Goal: Task Accomplishment & Management: Complete application form

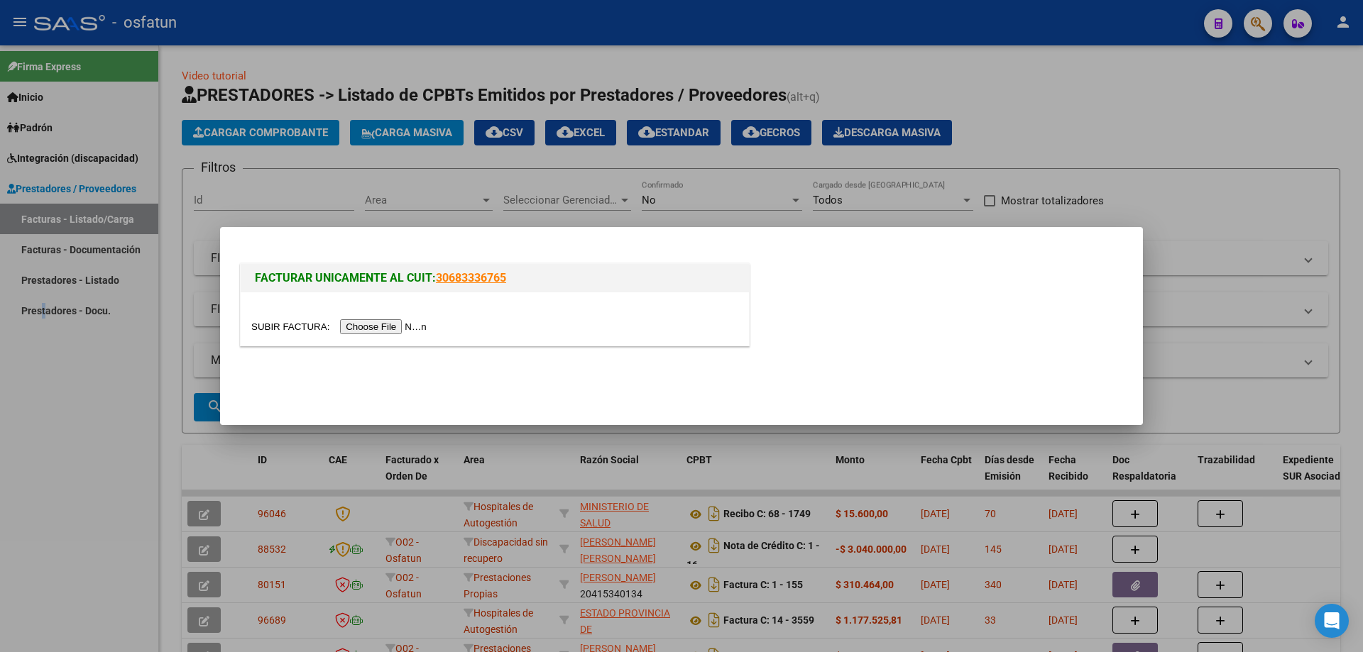
click at [359, 325] on input "file" at bounding box center [341, 326] width 180 height 15
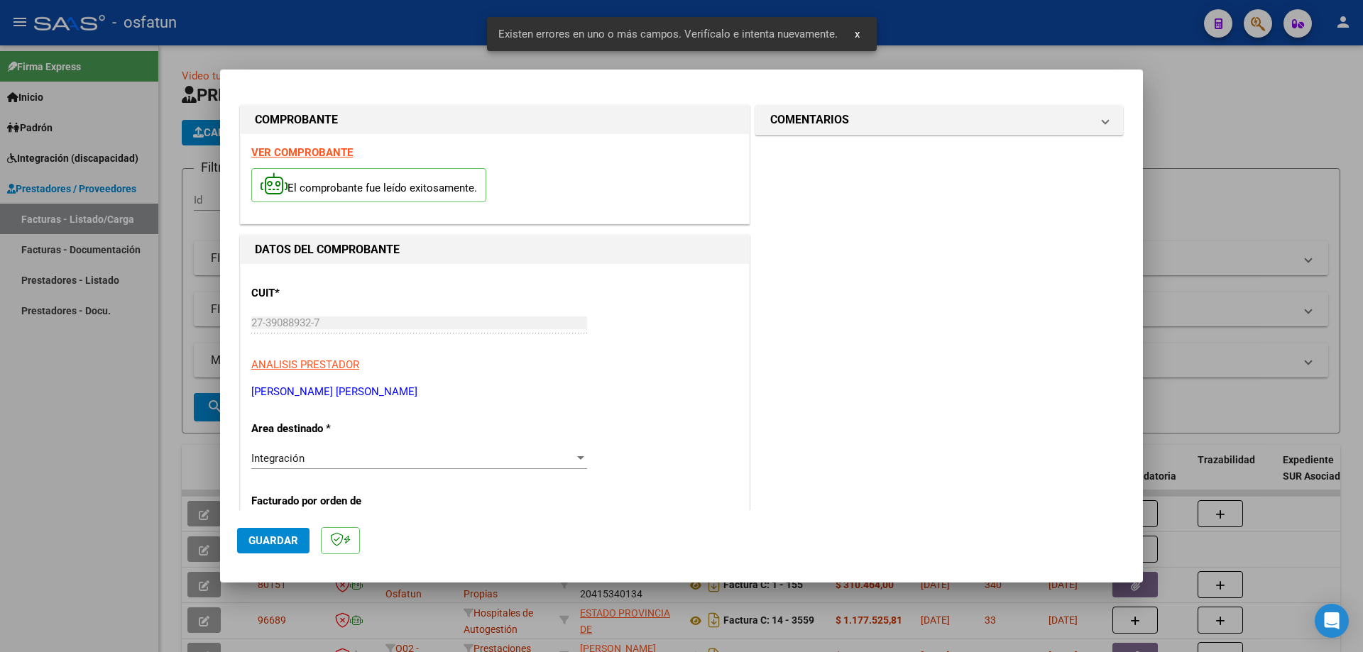
click at [395, 554] on p "Luego de guardar debe preaprobar la factura asociandola a un legajo de integrac…" at bounding box center [494, 575] width 487 height 43
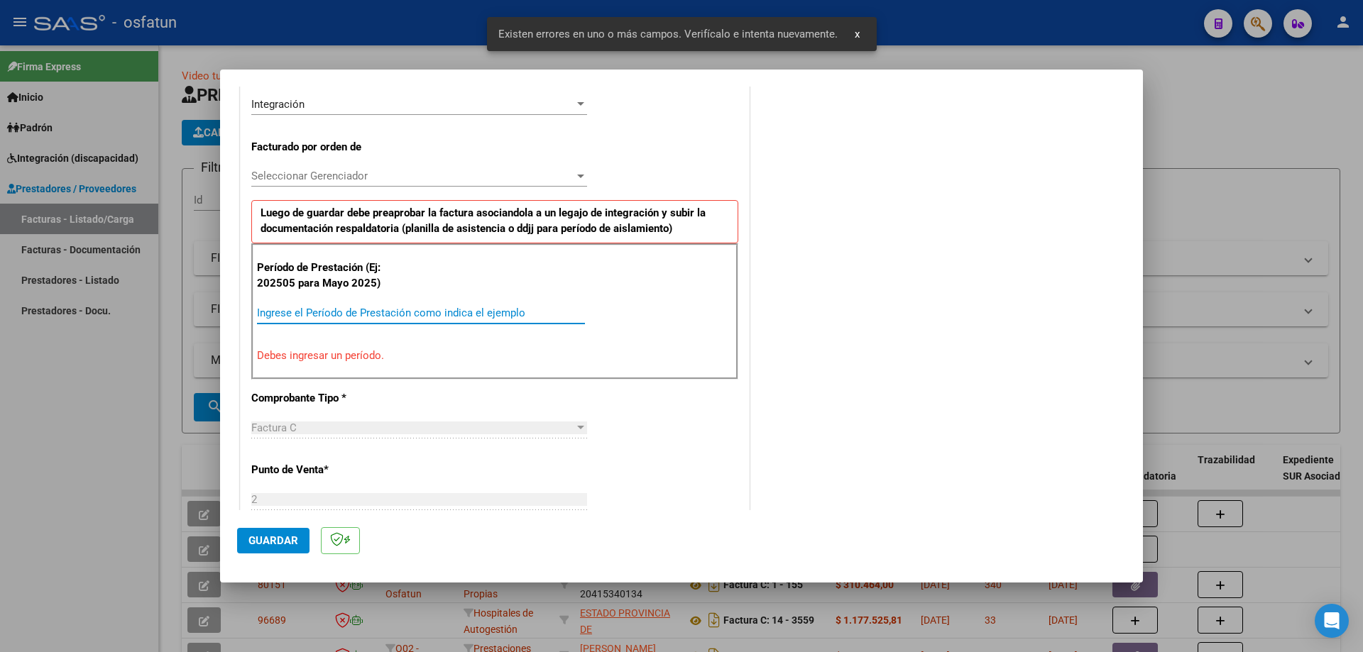
click at [388, 318] on input "Ingrese el Período de Prestación como indica el ejemplo" at bounding box center [421, 313] width 328 height 13
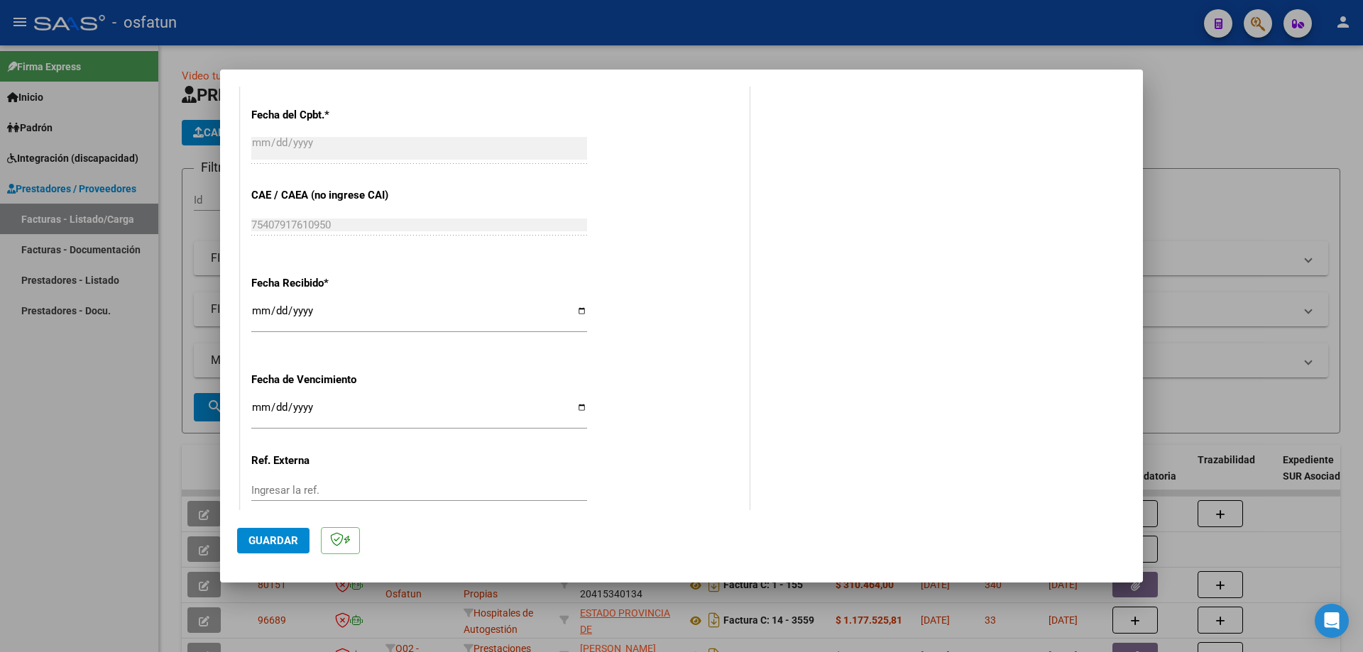
scroll to position [922, 0]
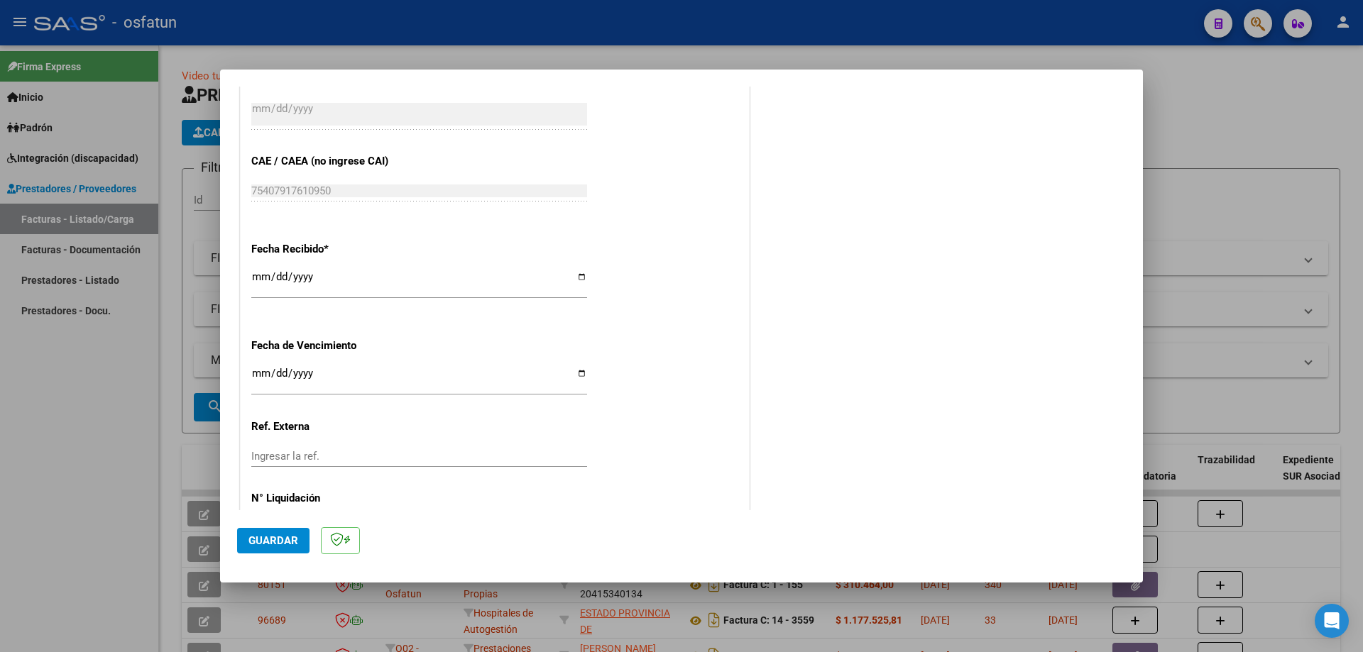
type input "202509"
click at [273, 536] on span "Guardar" at bounding box center [273, 541] width 50 height 13
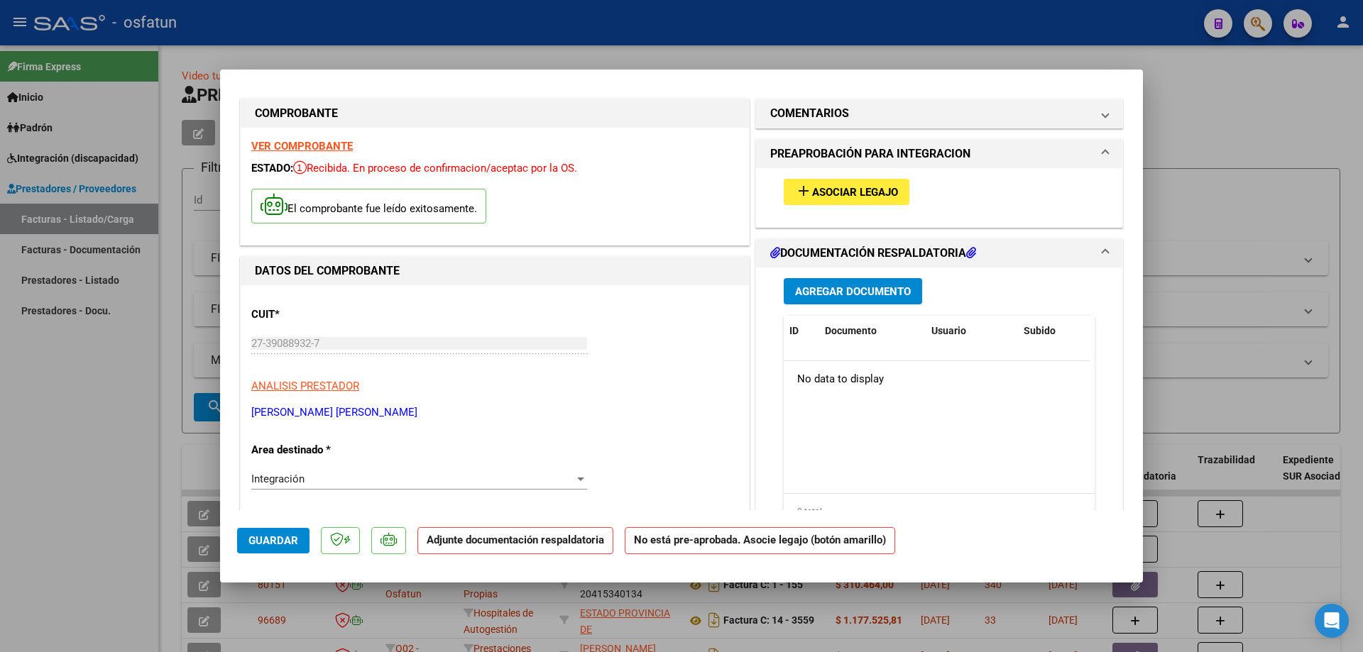
scroll to position [0, 0]
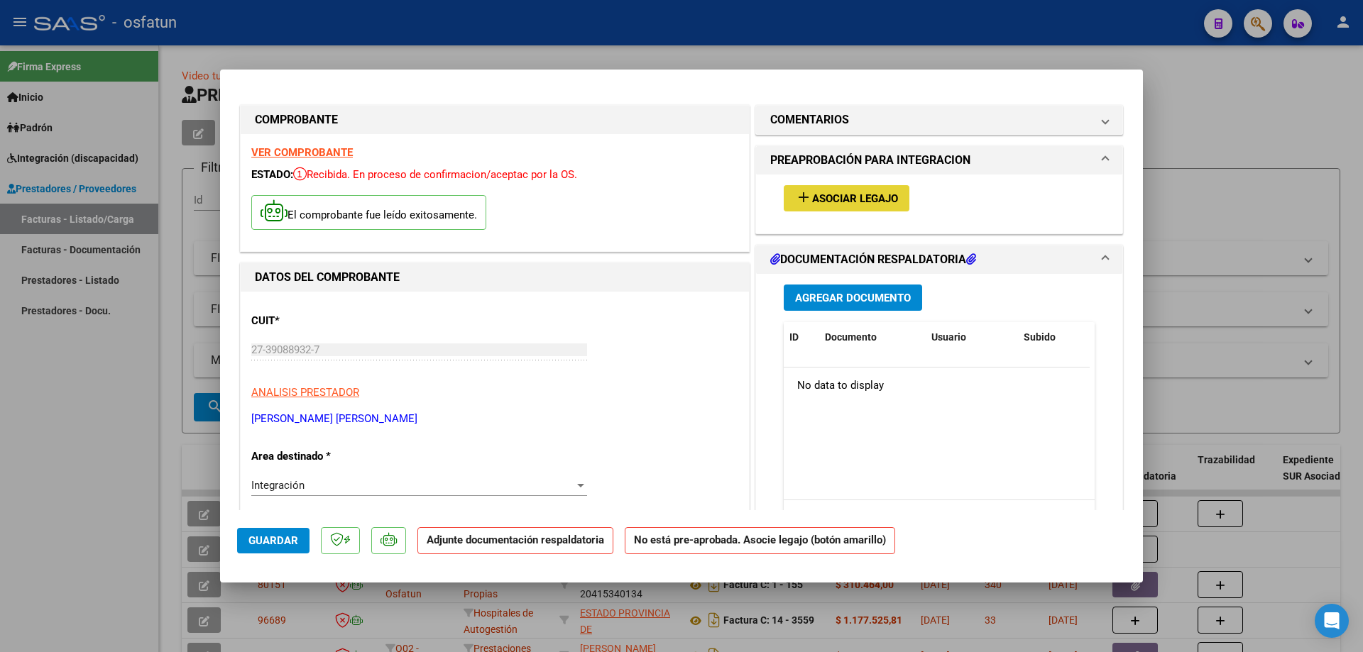
click at [826, 195] on span "Asociar Legajo" at bounding box center [855, 198] width 86 height 13
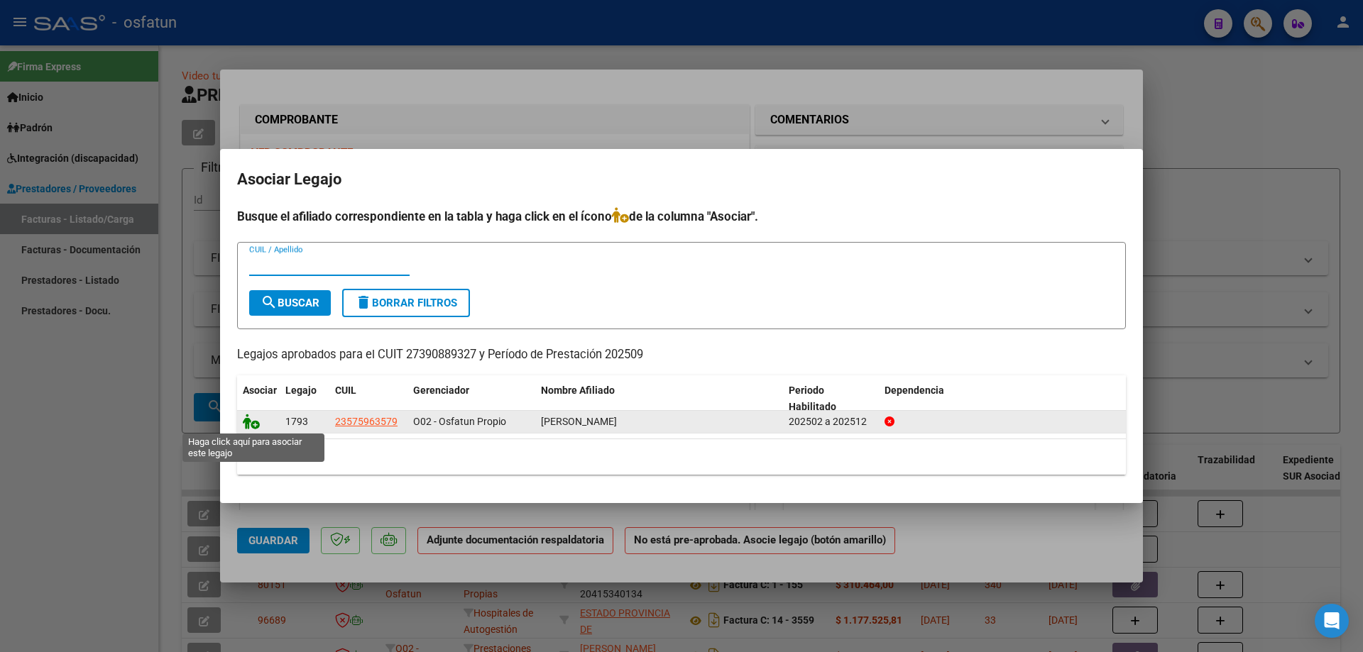
click at [253, 420] on icon at bounding box center [251, 422] width 17 height 16
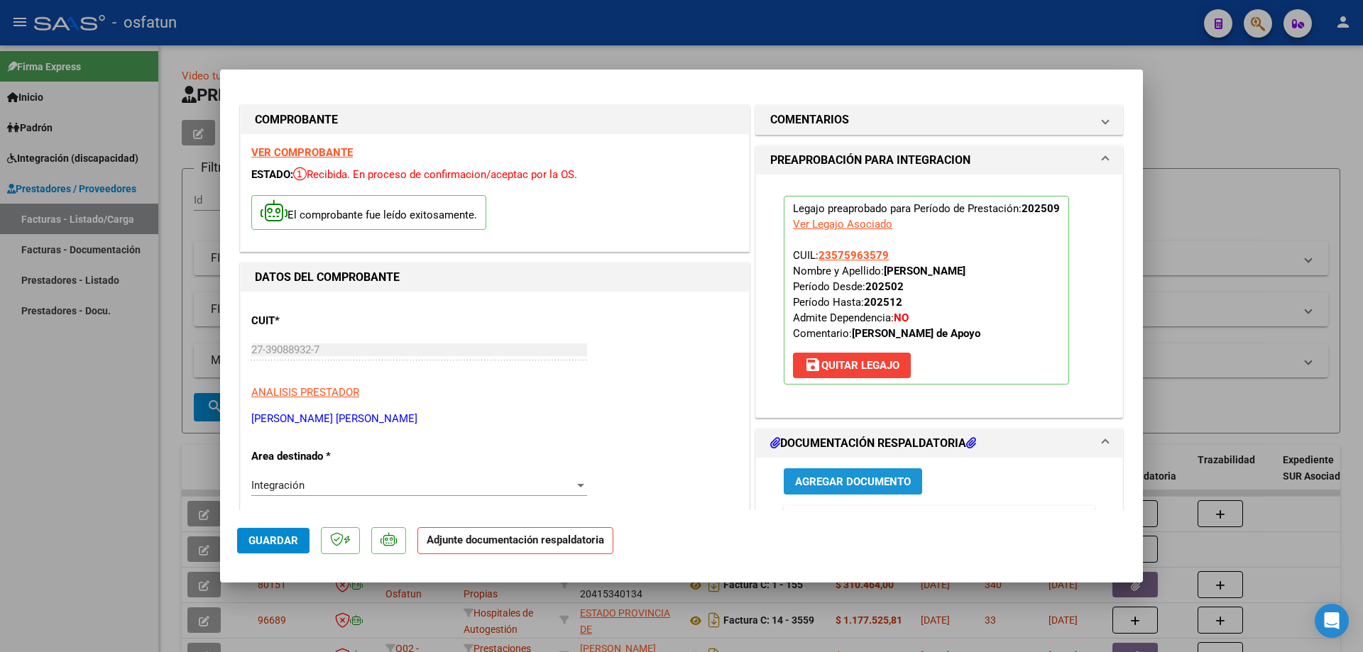
click at [883, 481] on span "Agregar Documento" at bounding box center [853, 482] width 116 height 13
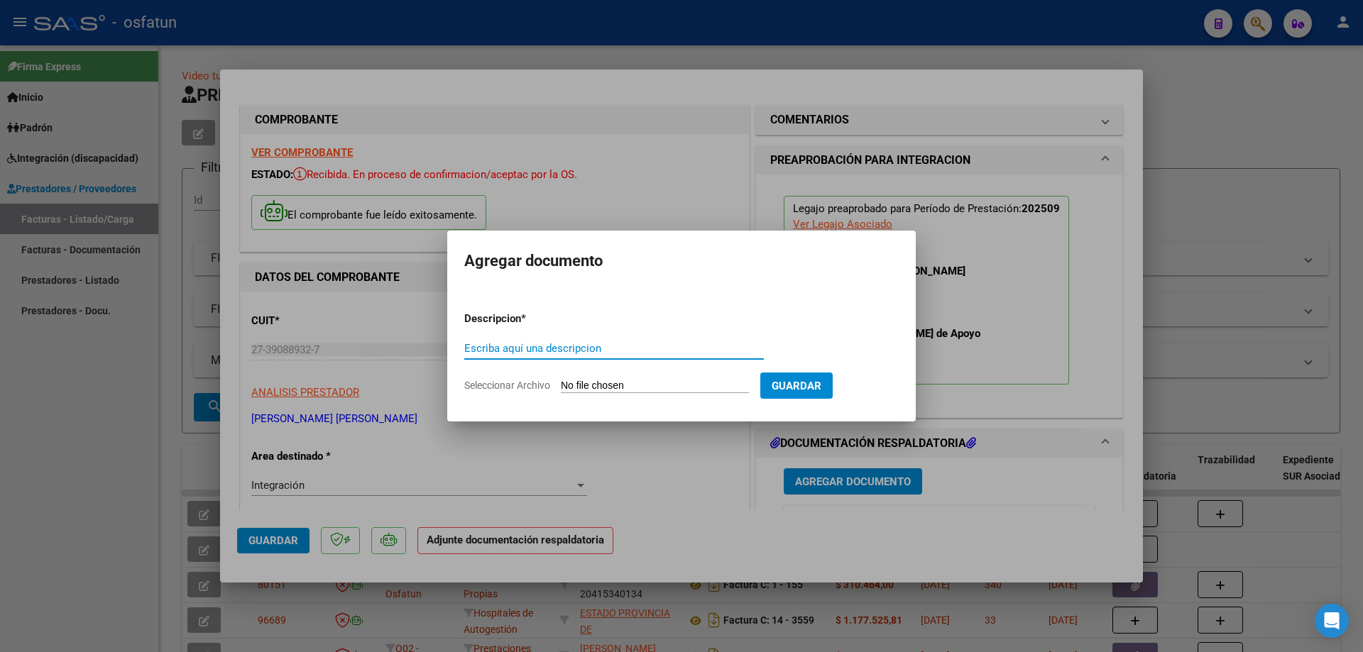
click at [630, 385] on input "Seleccionar Archivo" at bounding box center [655, 386] width 188 height 13
type input "C:\fakepath\Respaldo [PERSON_NAME] MA.pdf"
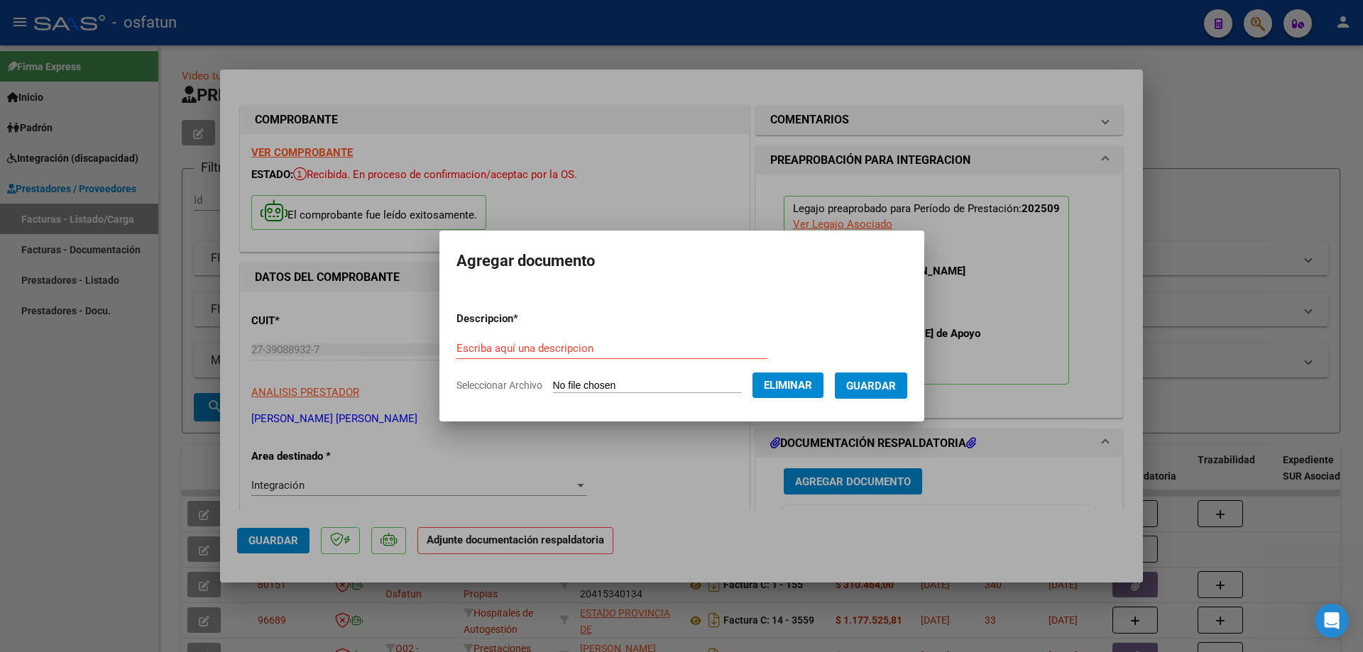
click at [552, 346] on input "Escriba aquí una descripcion" at bounding box center [612, 348] width 311 height 13
type input "C"
type input "[PERSON_NAME] MAESTRA DE APOYO"
click at [887, 388] on span "Guardar" at bounding box center [871, 386] width 50 height 13
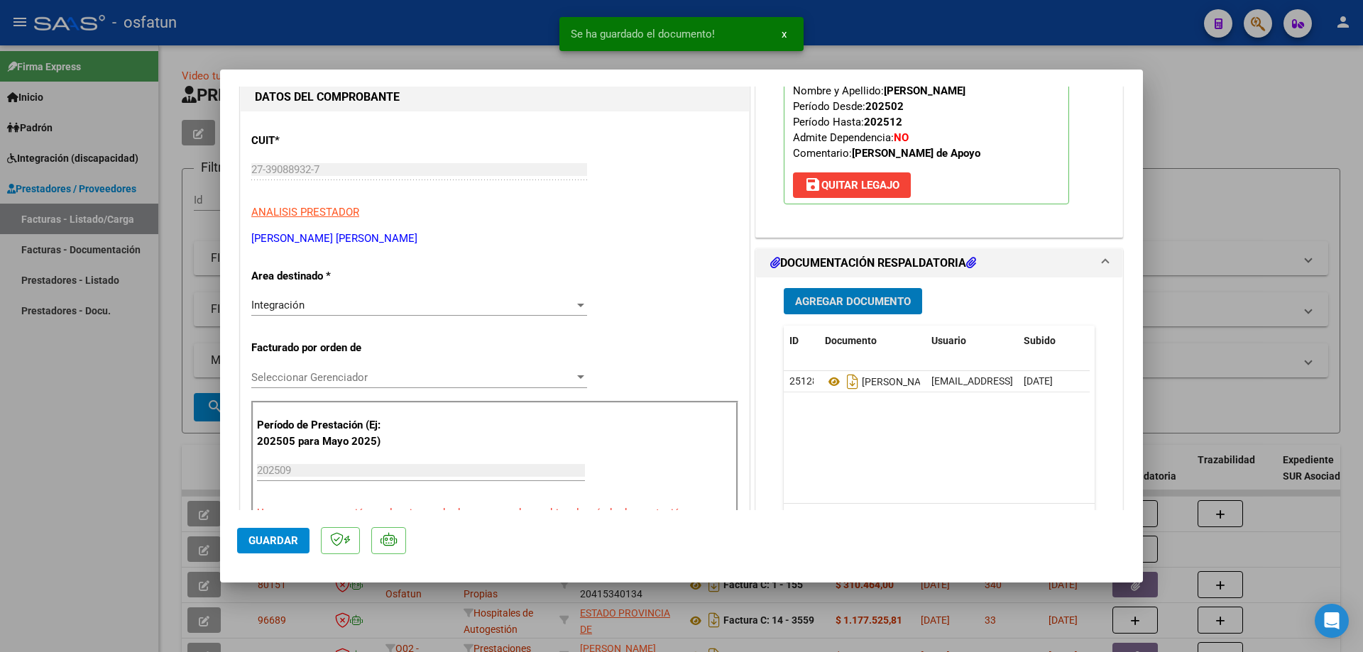
scroll to position [213, 0]
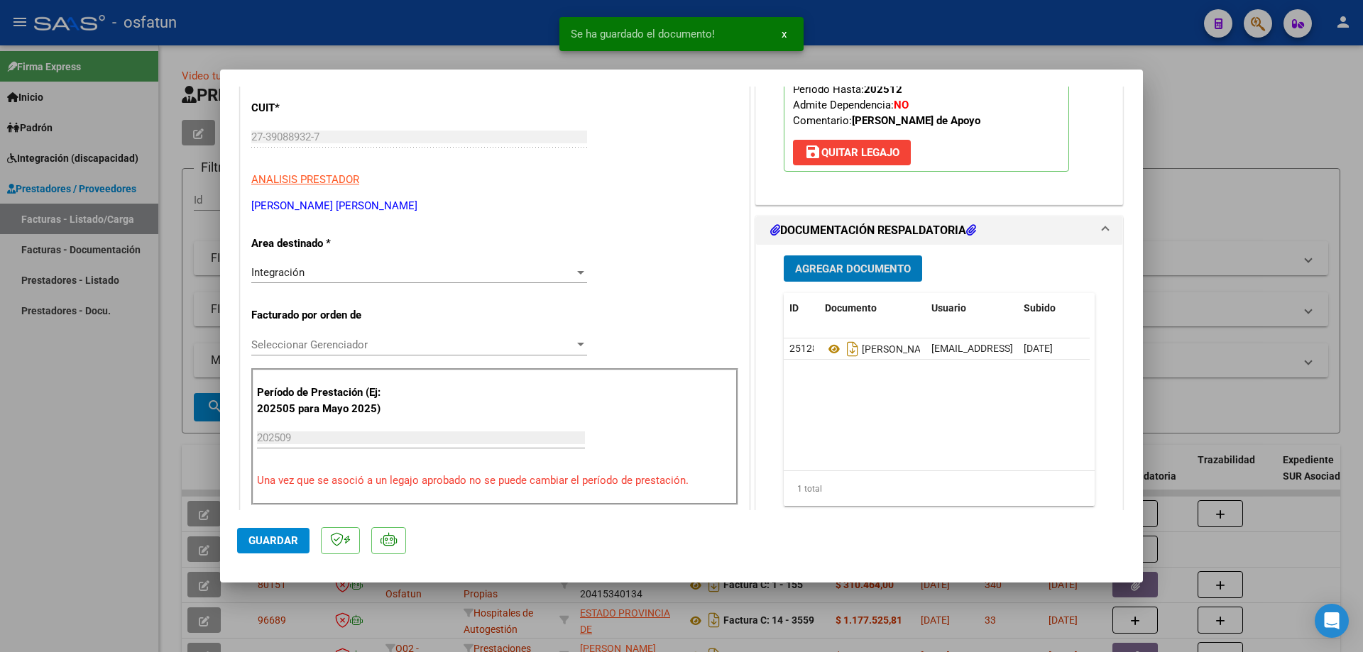
click at [273, 538] on span "Guardar" at bounding box center [273, 541] width 50 height 13
click at [73, 409] on div at bounding box center [681, 326] width 1363 height 652
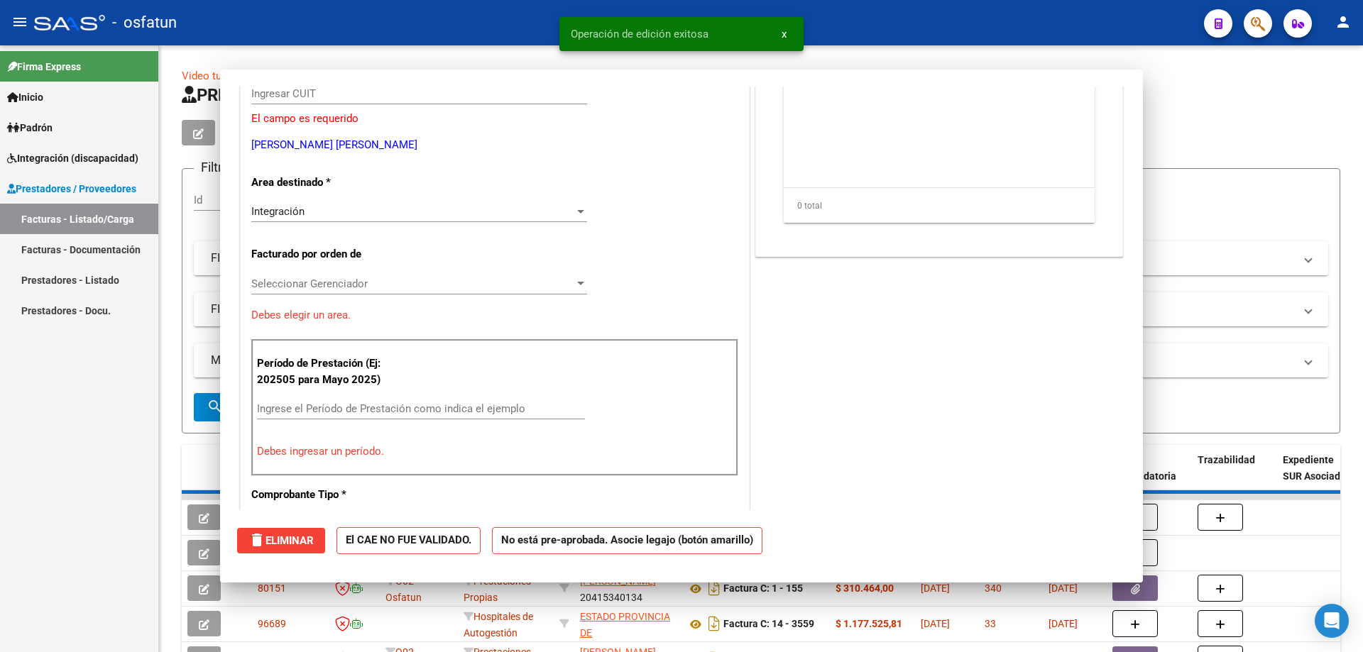
scroll to position [0, 0]
